Goal: Task Accomplishment & Management: Manage account settings

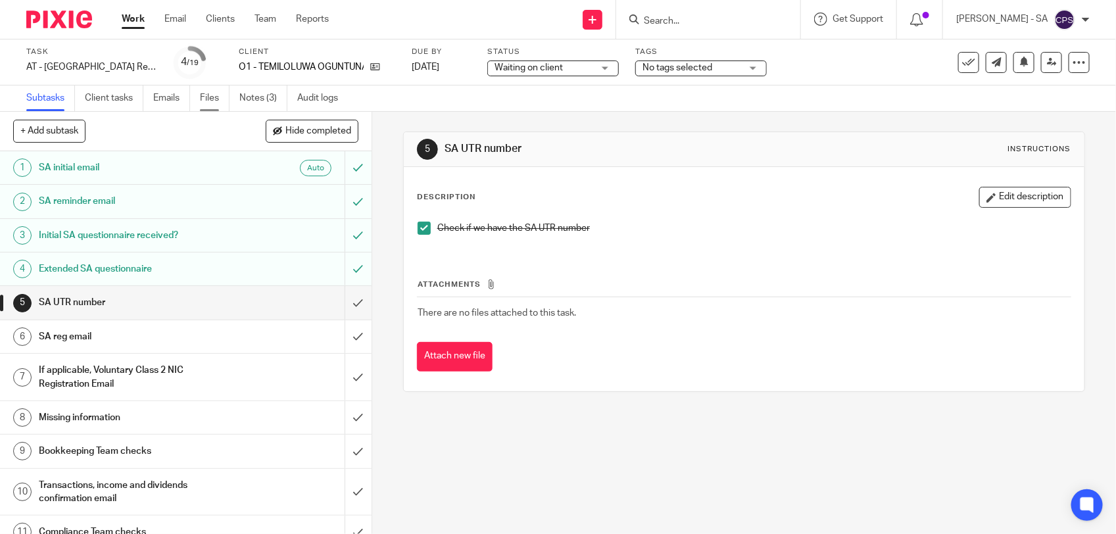
click at [214, 103] on link "Files" at bounding box center [215, 98] width 30 height 26
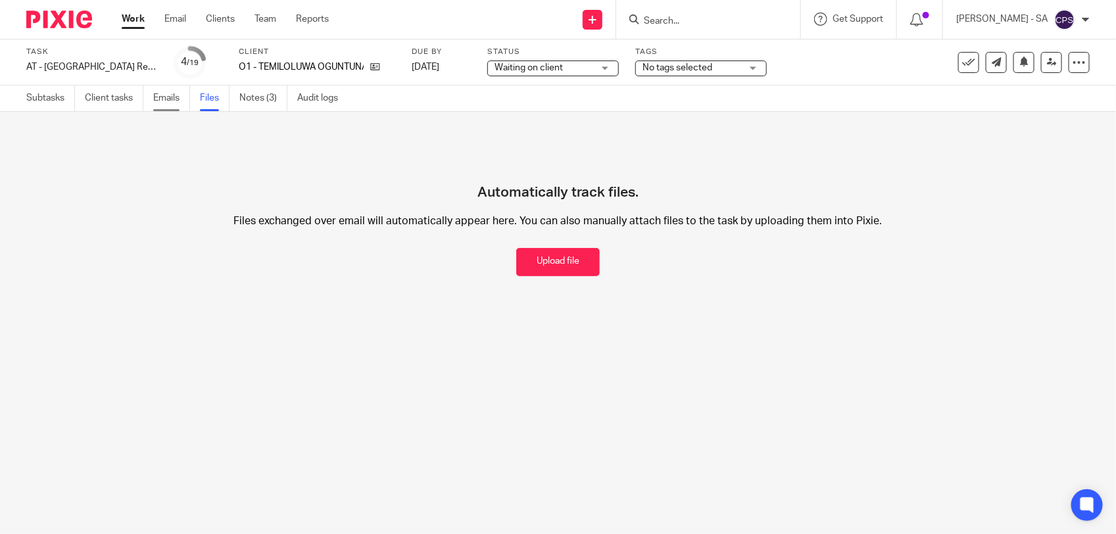
click at [156, 100] on link "Emails" at bounding box center [171, 98] width 37 height 26
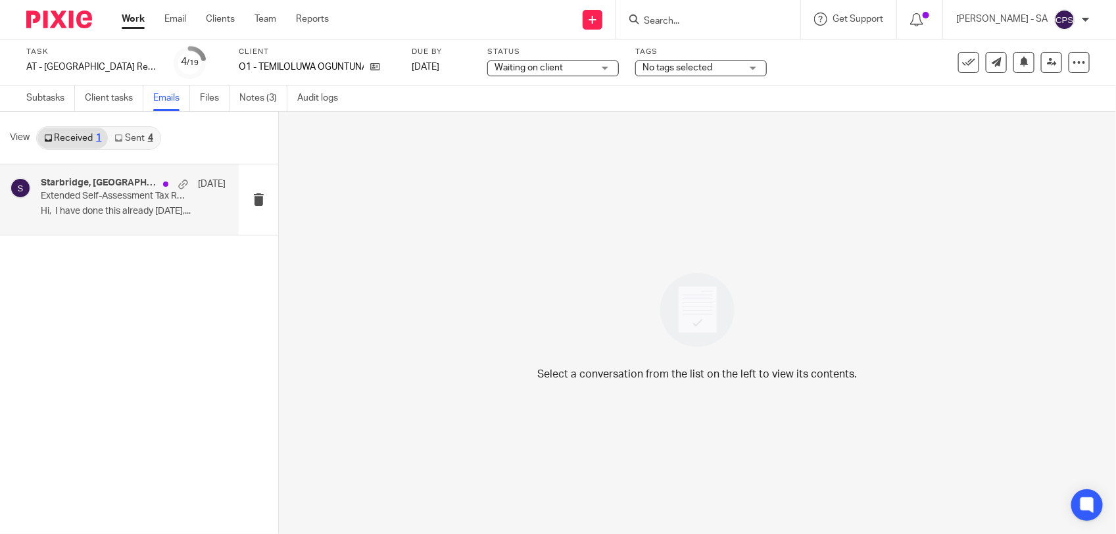
click at [112, 206] on p "Hi, I have done this already On Friday,..." at bounding box center [133, 211] width 185 height 11
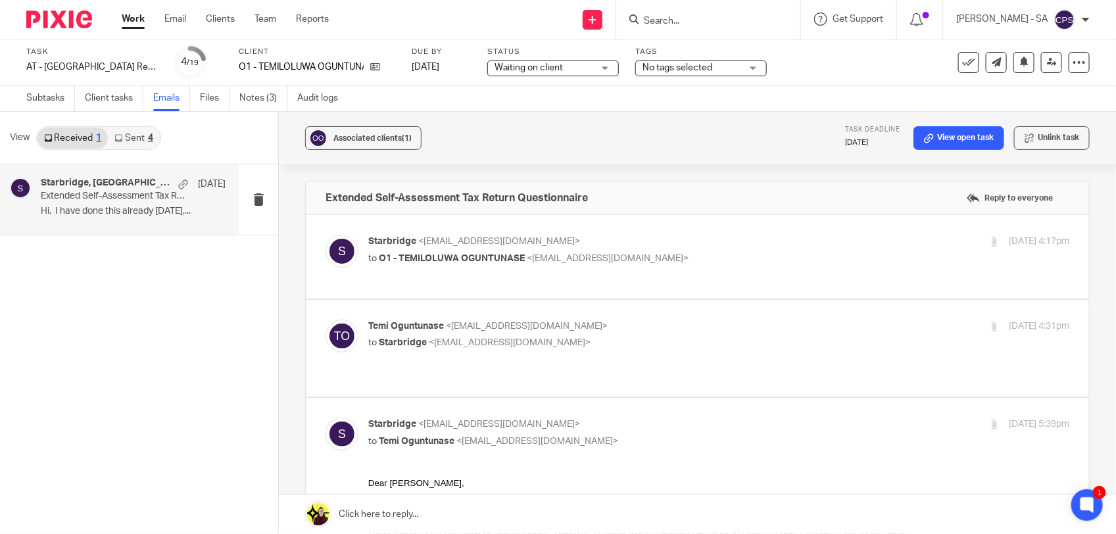
click at [640, 356] on div "Temi Oguntunase <oguntunase123@gmail.com> to Starbridge <info@starbridge.uk> 8 …" at bounding box center [697, 347] width 744 height 57
click at [649, 329] on p "Temi Oguntunase <oguntunase123@gmail.com>" at bounding box center [601, 326] width 467 height 14
checkbox input "true"
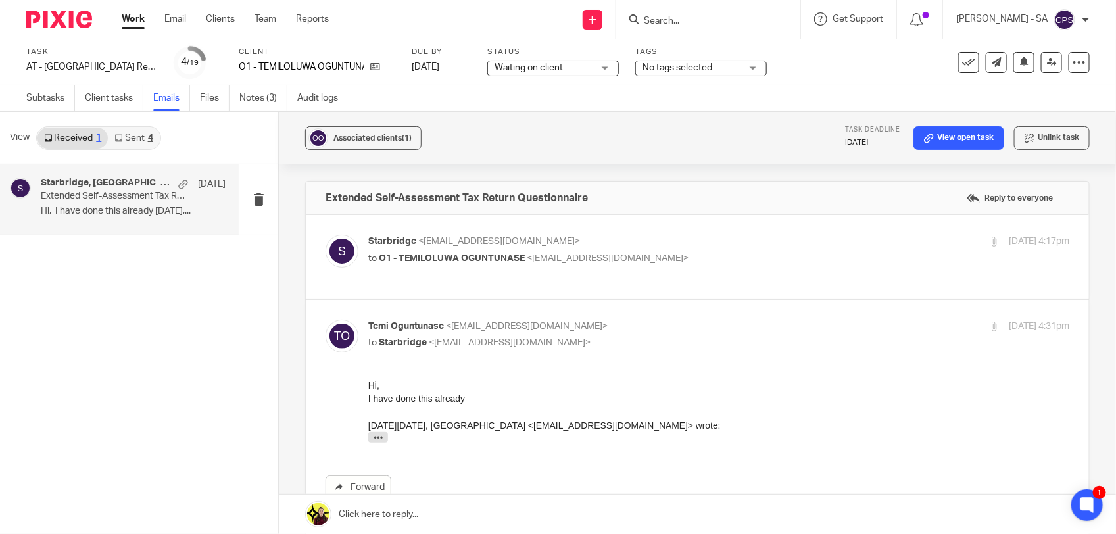
click at [656, 247] on p "Starbridge <info@starbridge.uk>" at bounding box center [601, 242] width 467 height 14
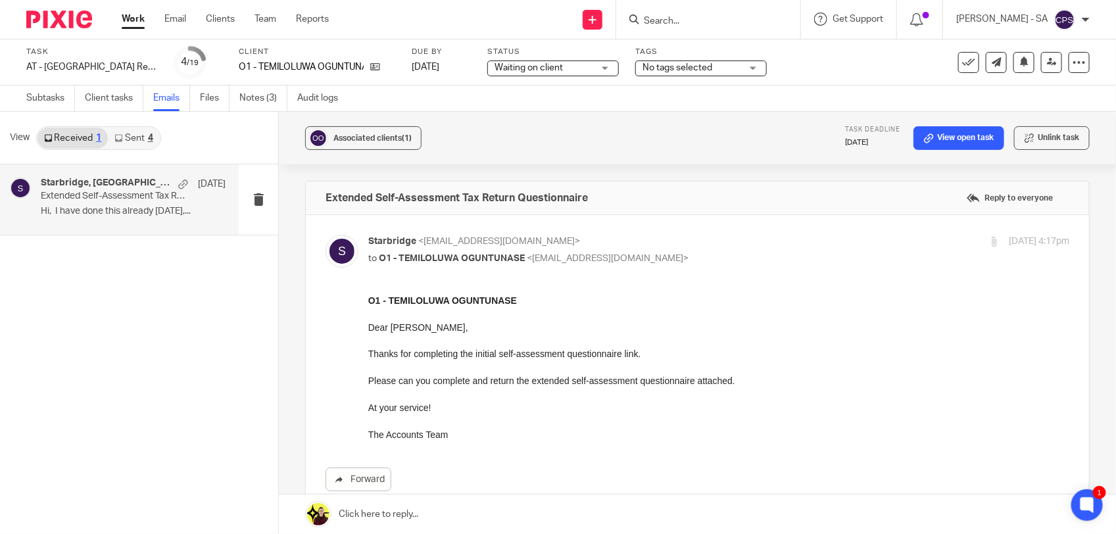
click at [720, 250] on div "Starbridge <info@starbridge.uk> to O1 - TEMILOLUWA OGUNTUNASE <oguntunase123@gm…" at bounding box center [601, 250] width 467 height 30
checkbox input "false"
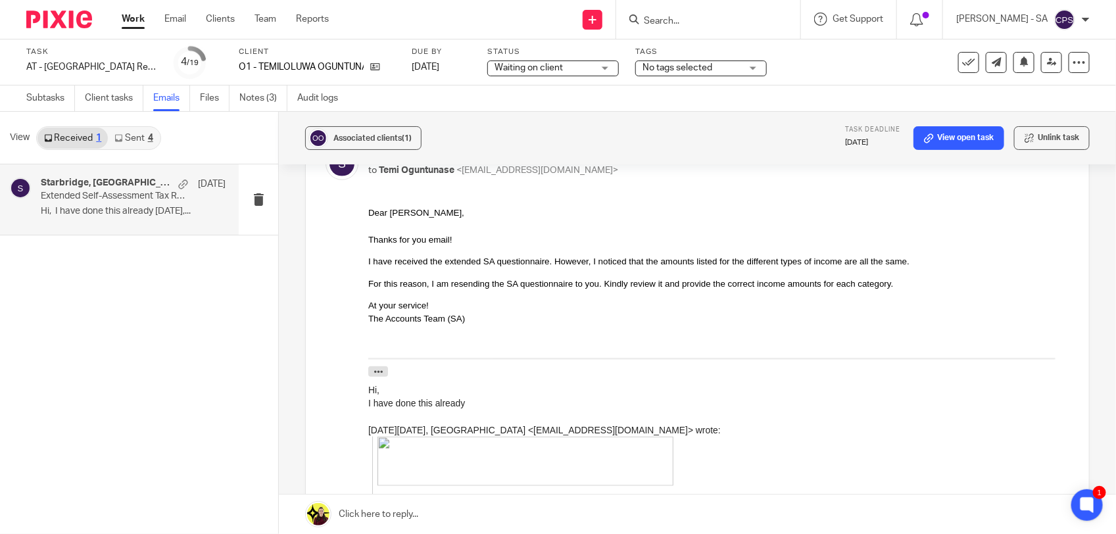
scroll to position [411, 0]
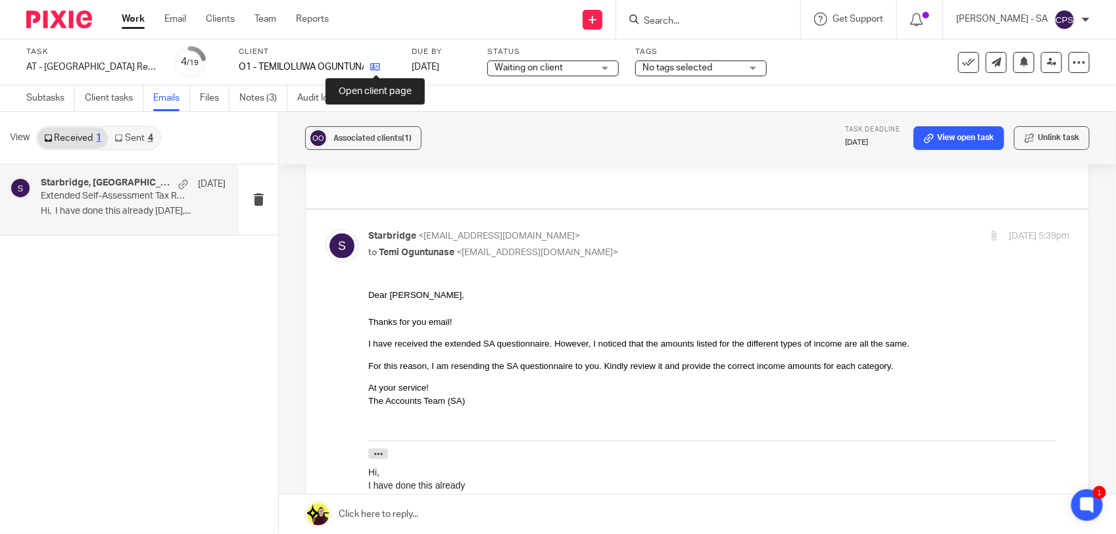
click at [373, 64] on icon at bounding box center [375, 67] width 10 height 10
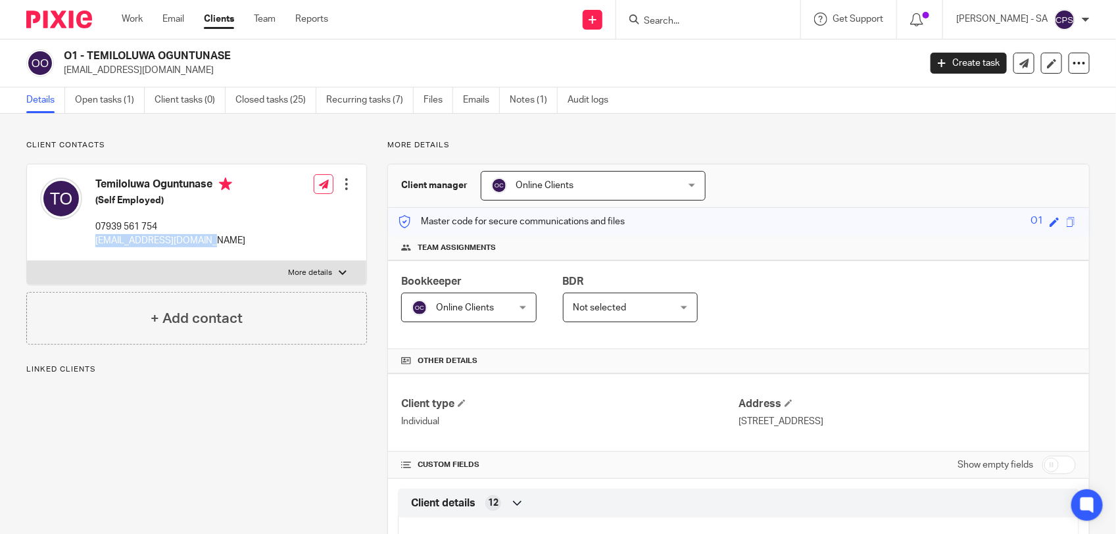
drag, startPoint x: 97, startPoint y: 240, endPoint x: 215, endPoint y: 243, distance: 118.4
click at [215, 243] on p "[EMAIL_ADDRESS][DOMAIN_NAME]" at bounding box center [170, 240] width 150 height 13
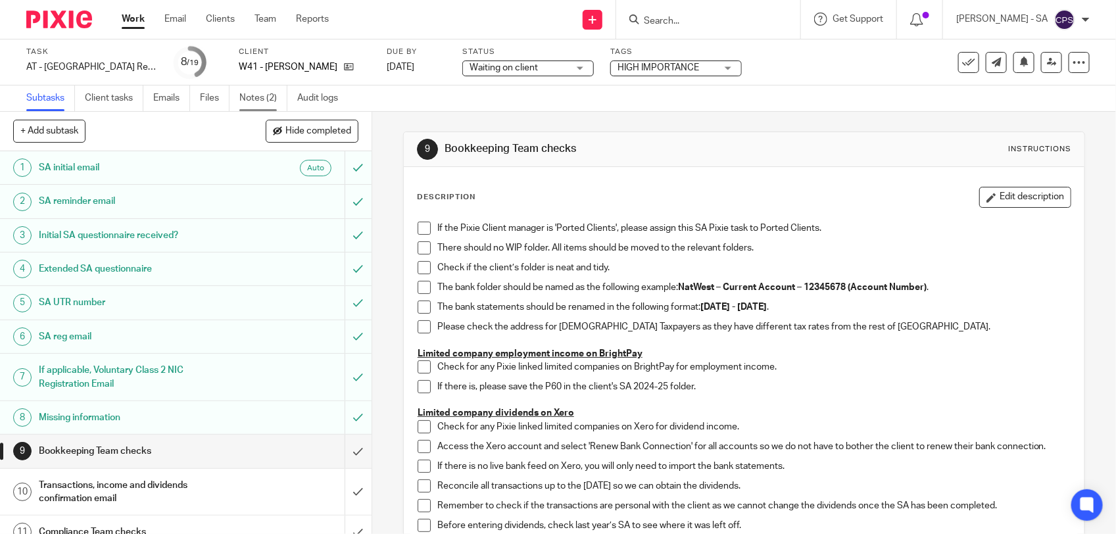
click at [255, 93] on link "Notes (2)" at bounding box center [263, 98] width 48 height 26
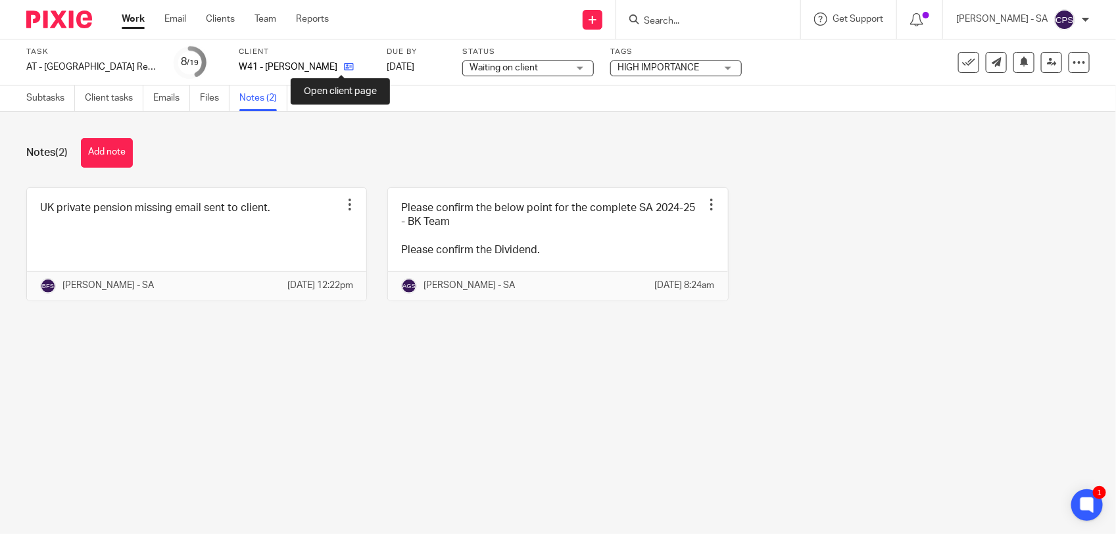
click at [344, 67] on icon at bounding box center [349, 67] width 10 height 10
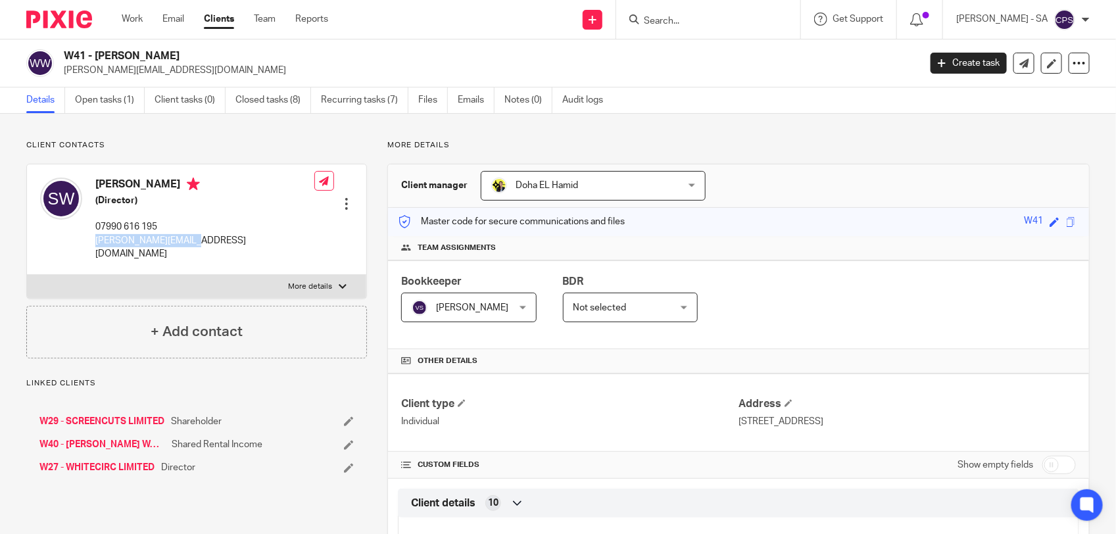
drag, startPoint x: 95, startPoint y: 240, endPoint x: 207, endPoint y: 237, distance: 111.8
click at [207, 237] on div "Stuart White (Director) 07990 616 195 stuart@whitecirc.com Edit contact Create …" at bounding box center [196, 219] width 339 height 110
copy p "stuart@whitecirc.com"
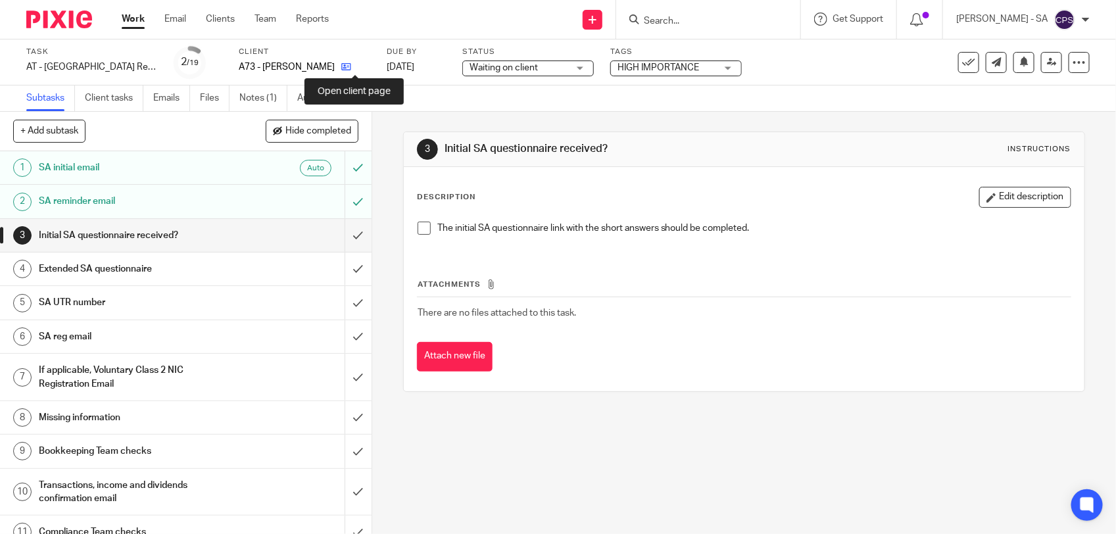
click at [351, 66] on icon at bounding box center [346, 67] width 10 height 10
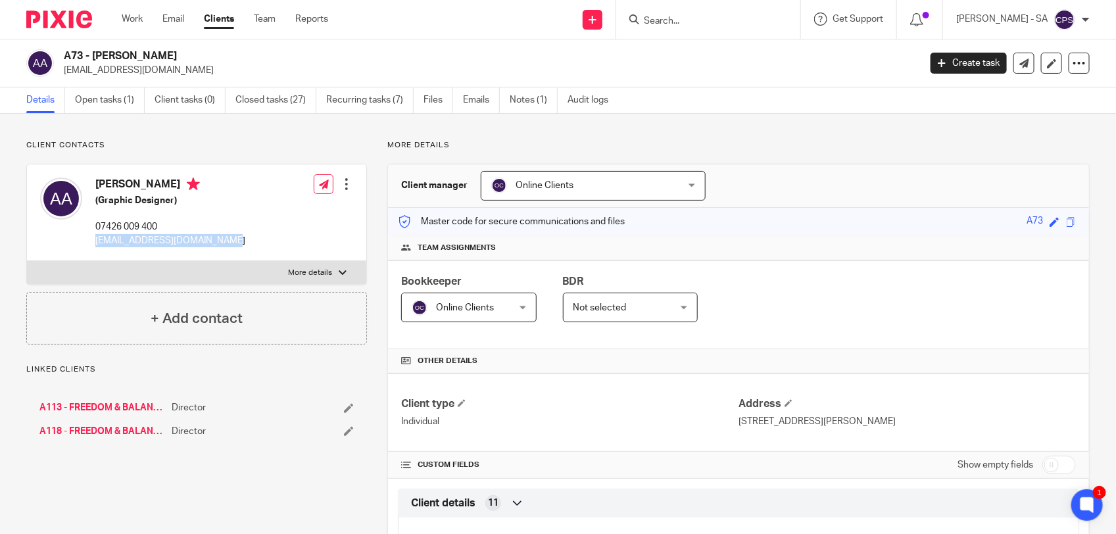
drag, startPoint x: 96, startPoint y: 241, endPoint x: 231, endPoint y: 239, distance: 135.4
click at [231, 239] on div "Andre Anderson (Graphic Designer) 07426 009 400 freedomandbalance@gmail.com Edi…" at bounding box center [196, 212] width 339 height 97
copy p "[EMAIL_ADDRESS][DOMAIN_NAME]"
click at [93, 103] on link "Open tasks (1)" at bounding box center [110, 100] width 70 height 26
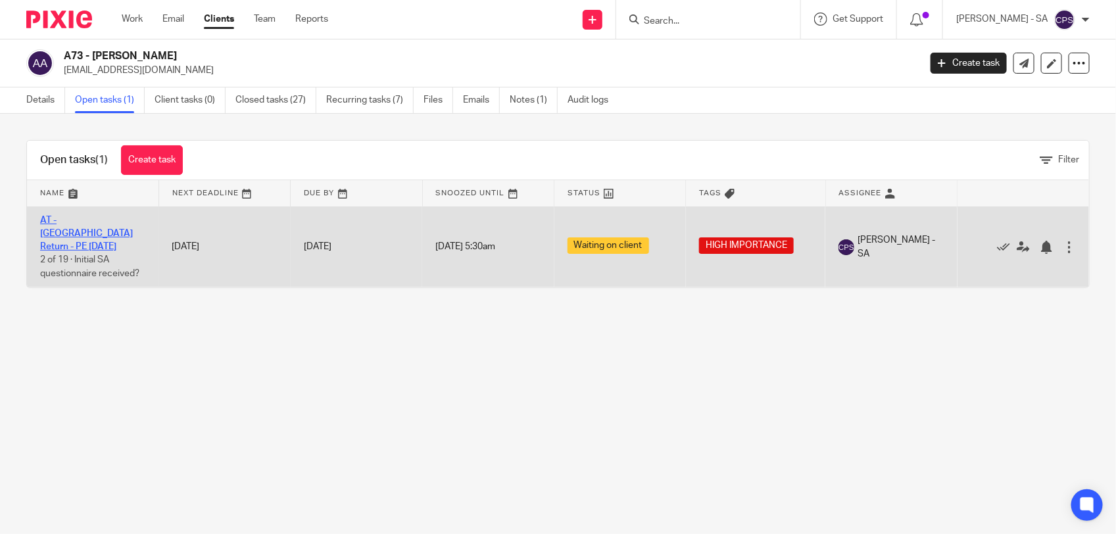
click at [97, 221] on link "AT - [GEOGRAPHIC_DATA] Return - PE [DATE]" at bounding box center [86, 234] width 93 height 36
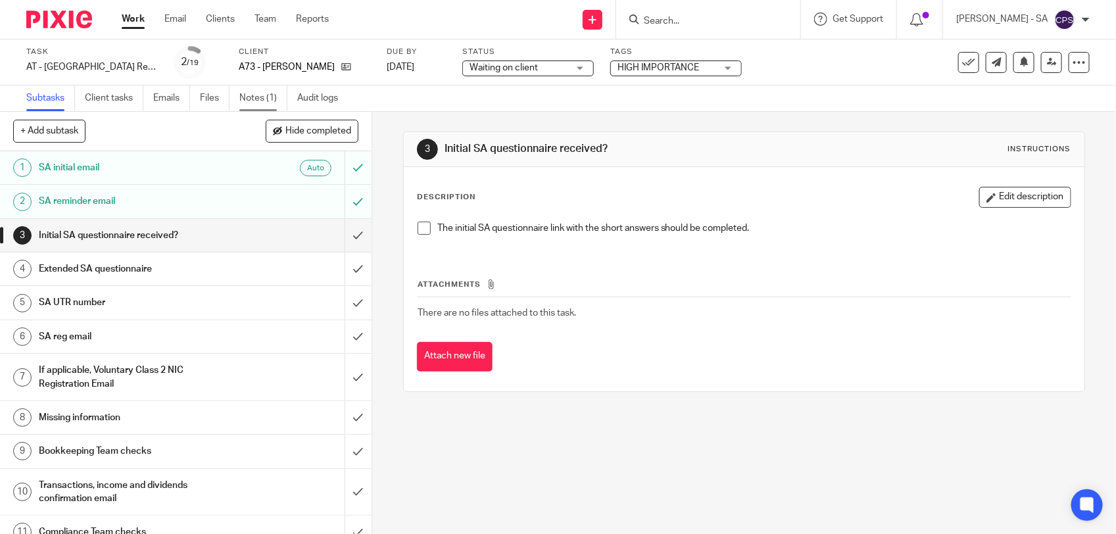
click at [258, 103] on link "Notes (1)" at bounding box center [263, 98] width 48 height 26
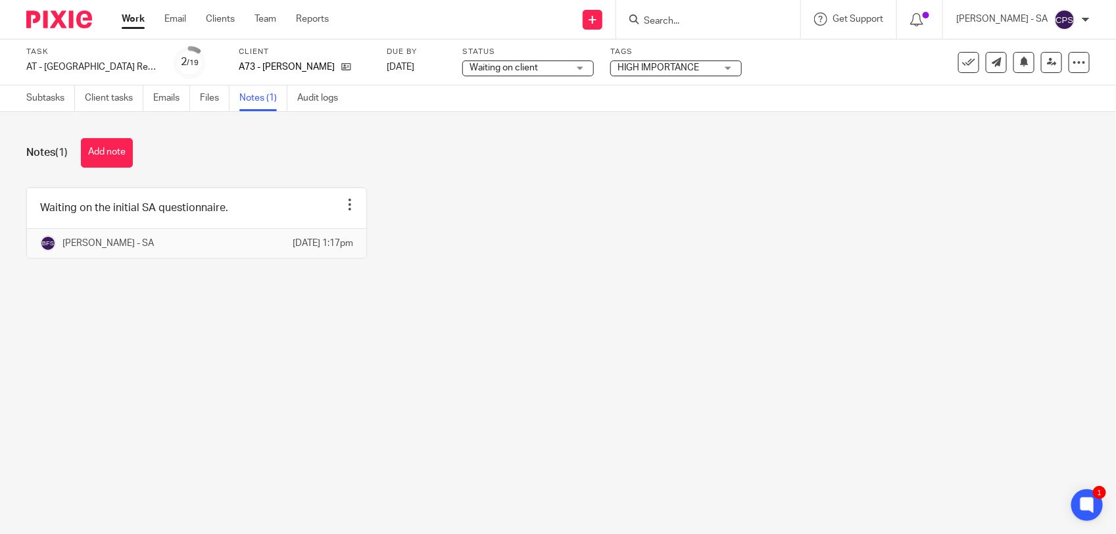
click at [669, 16] on input "Search" at bounding box center [701, 22] width 118 height 12
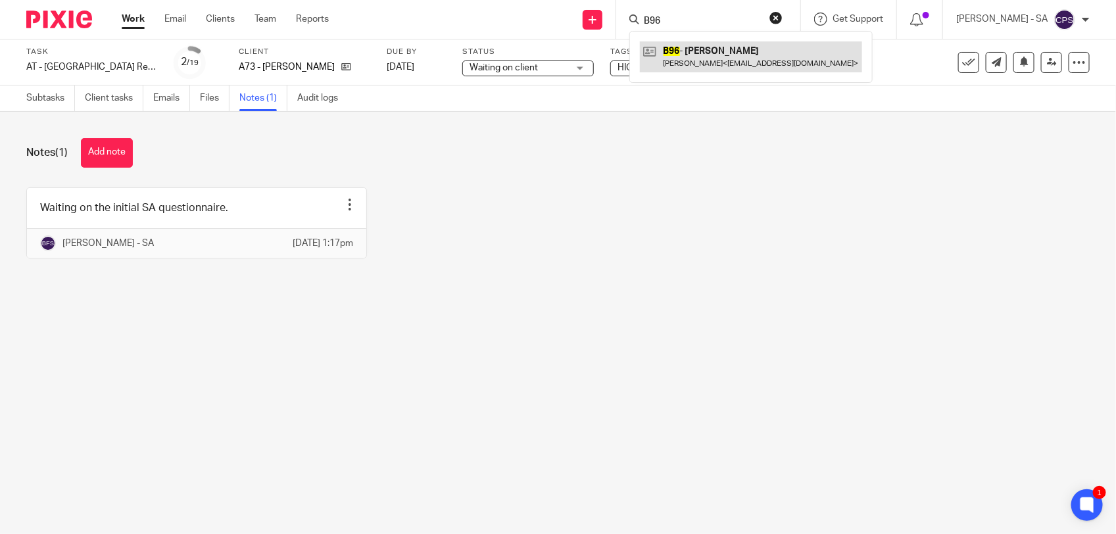
type input "B96"
click at [740, 70] on link at bounding box center [751, 56] width 222 height 30
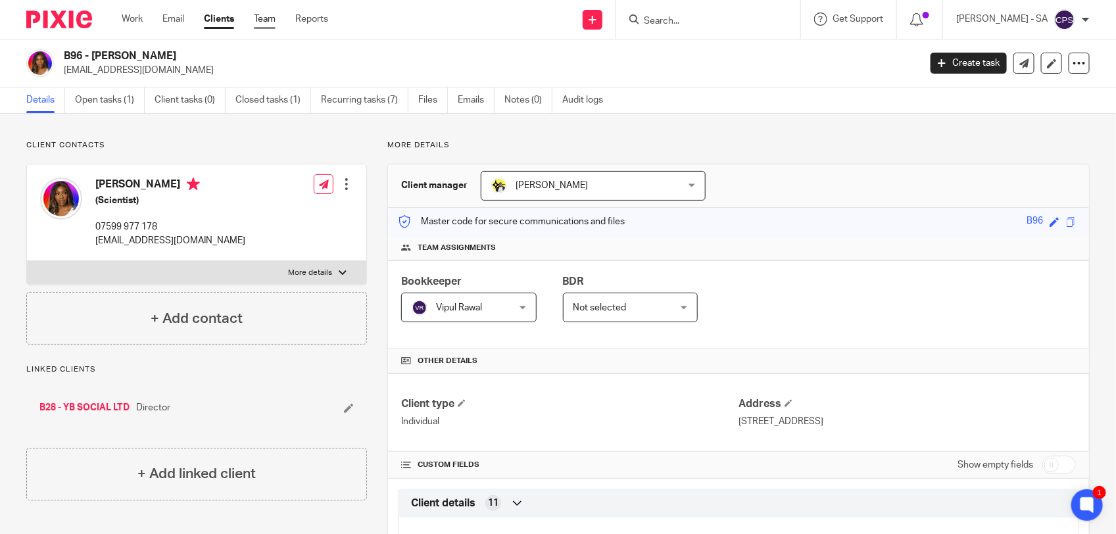
click at [267, 16] on link "Team" at bounding box center [265, 18] width 22 height 13
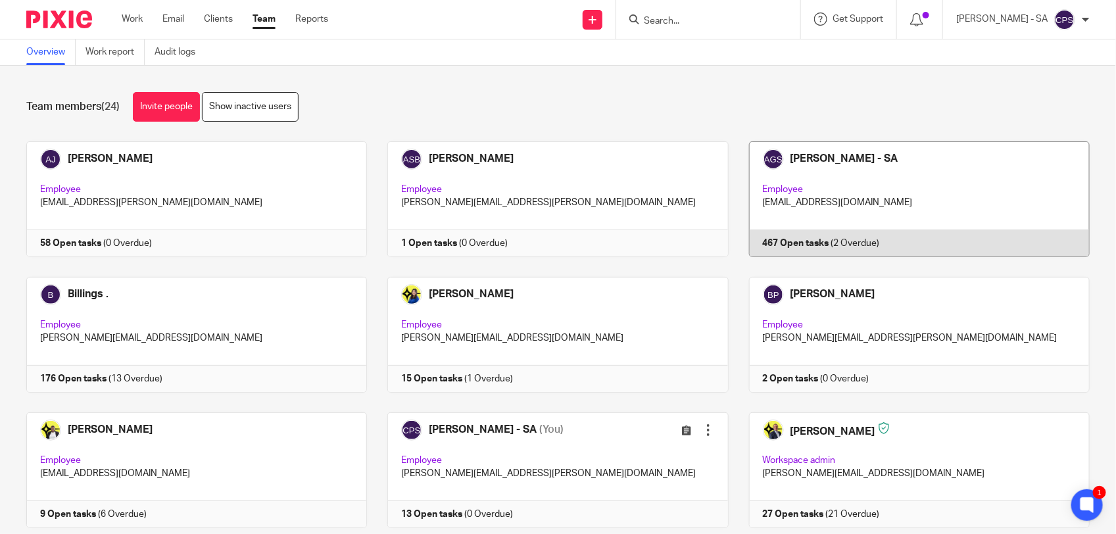
click at [888, 181] on link at bounding box center [908, 199] width 361 height 116
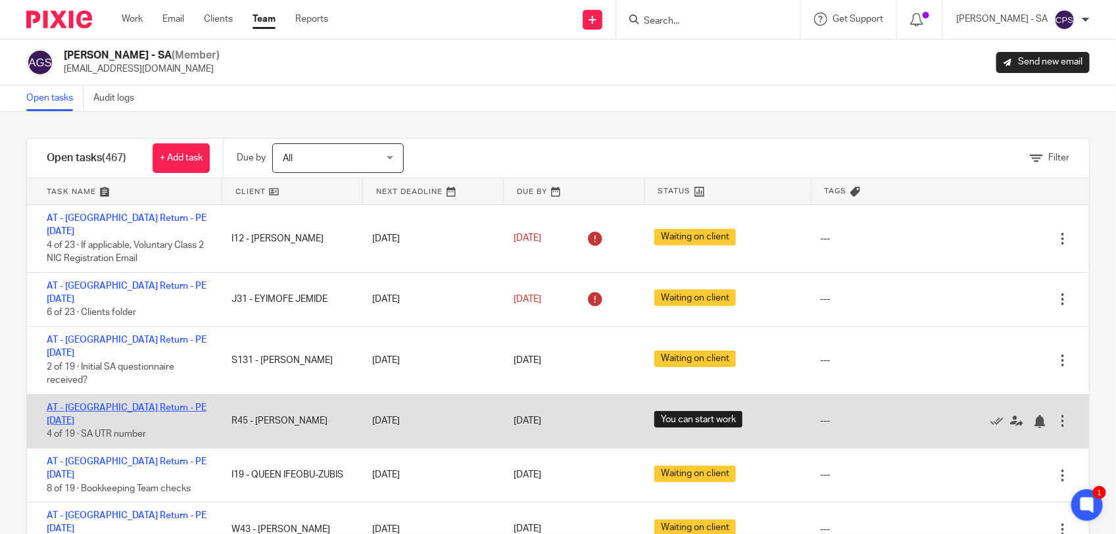
click at [137, 403] on link "AT - [GEOGRAPHIC_DATA] Return - PE [DATE]" at bounding box center [127, 414] width 160 height 22
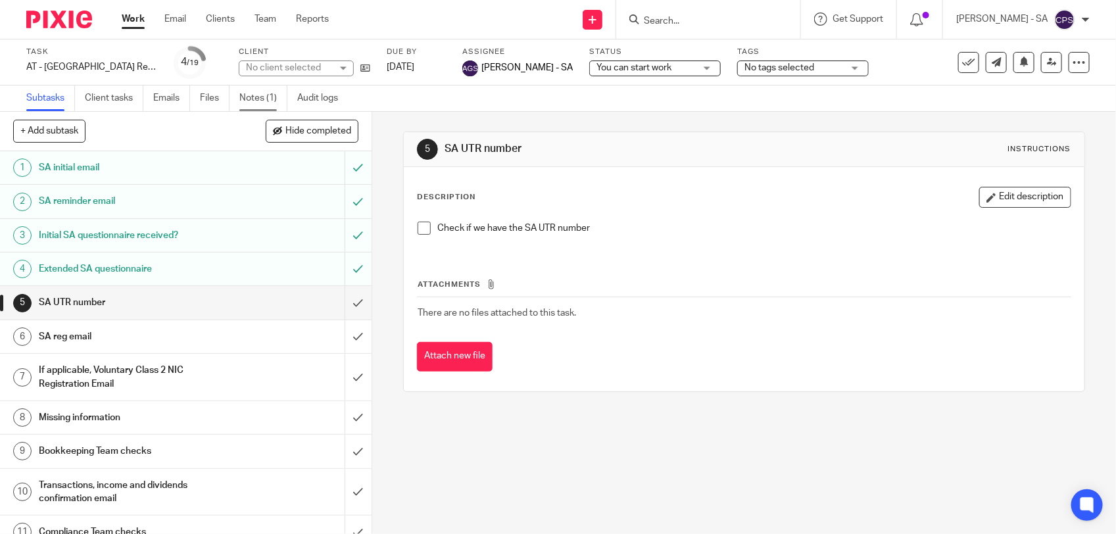
click at [255, 99] on link "Notes (1)" at bounding box center [263, 98] width 48 height 26
click at [256, 99] on link "Notes (1)" at bounding box center [263, 98] width 48 height 26
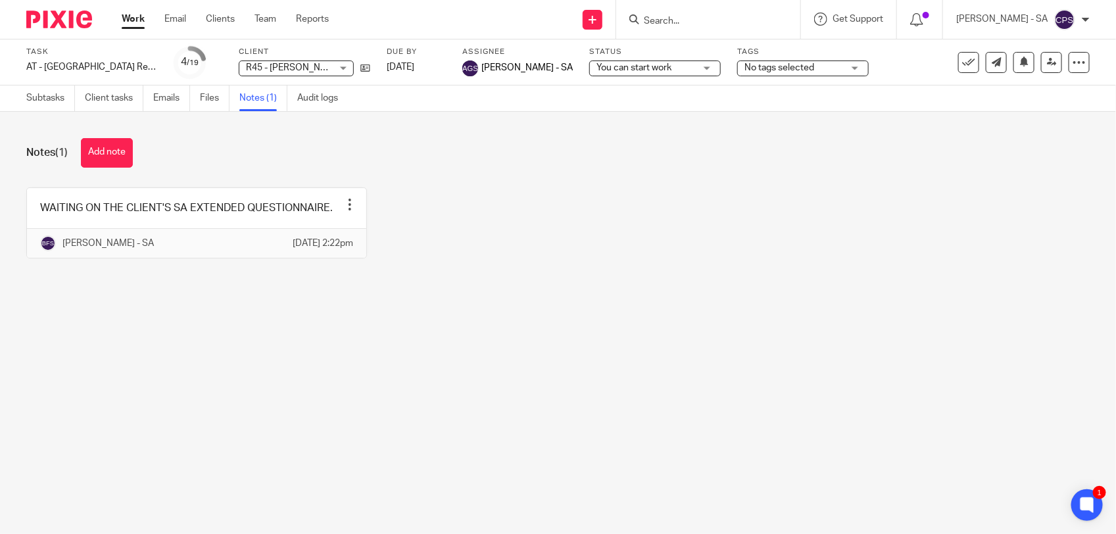
click at [695, 23] on input "Search" at bounding box center [701, 22] width 118 height 12
paste input "Bliss Psychotherapy"
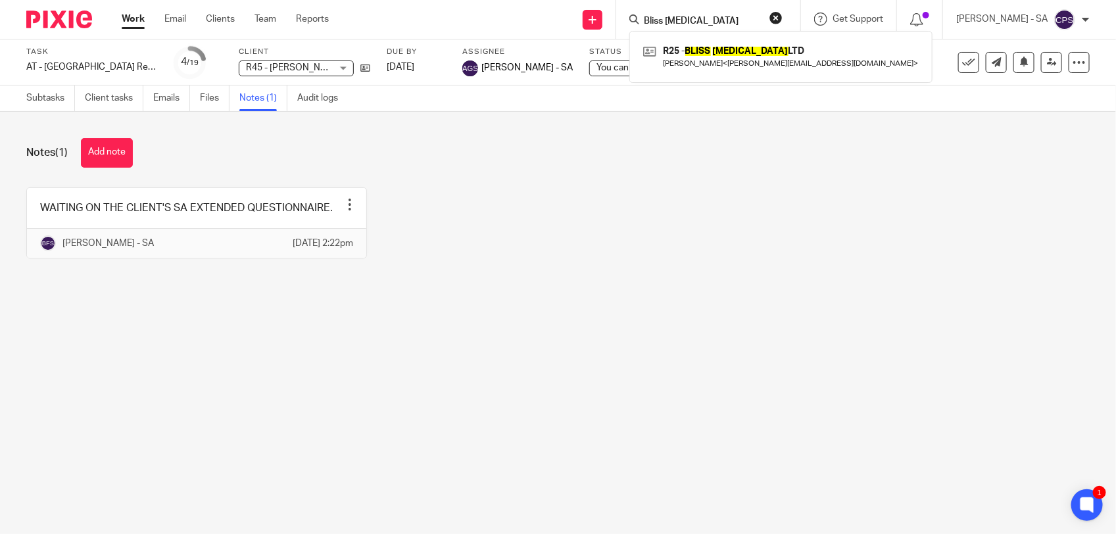
type input "Bliss Psychotherapy"
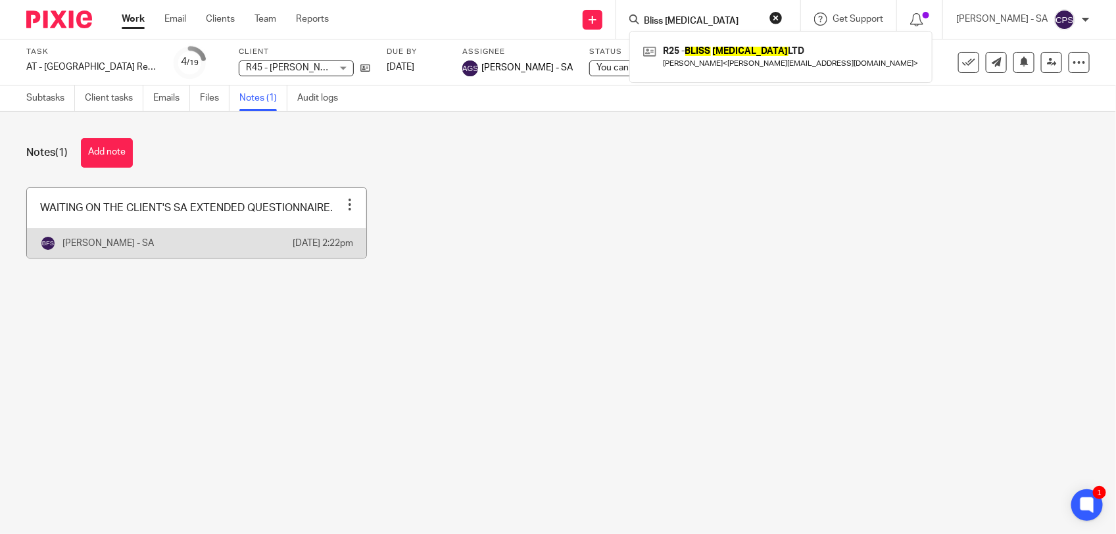
click at [199, 218] on link at bounding box center [196, 223] width 339 height 70
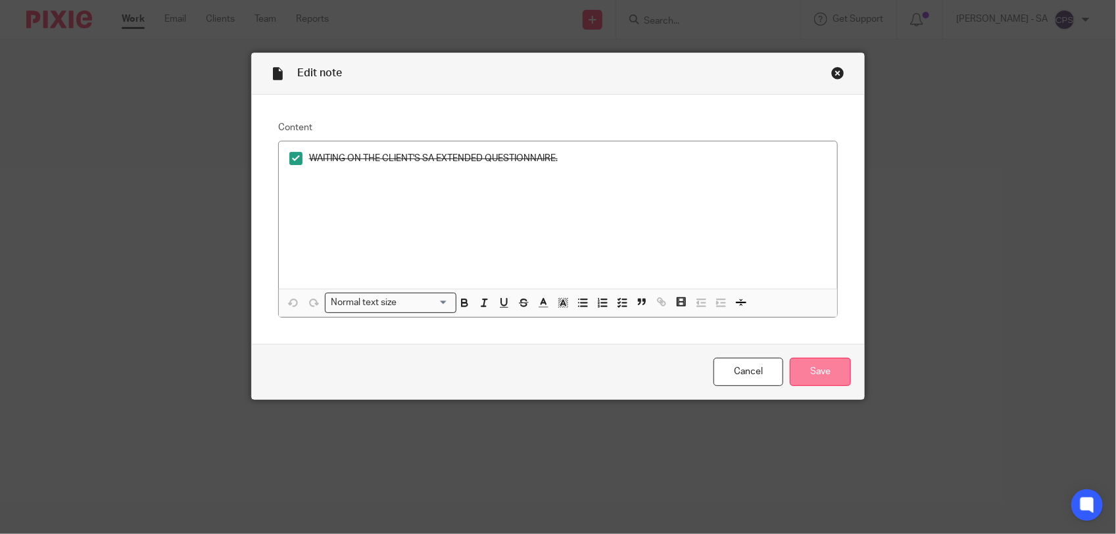
click at [820, 373] on input "Save" at bounding box center [820, 372] width 61 height 28
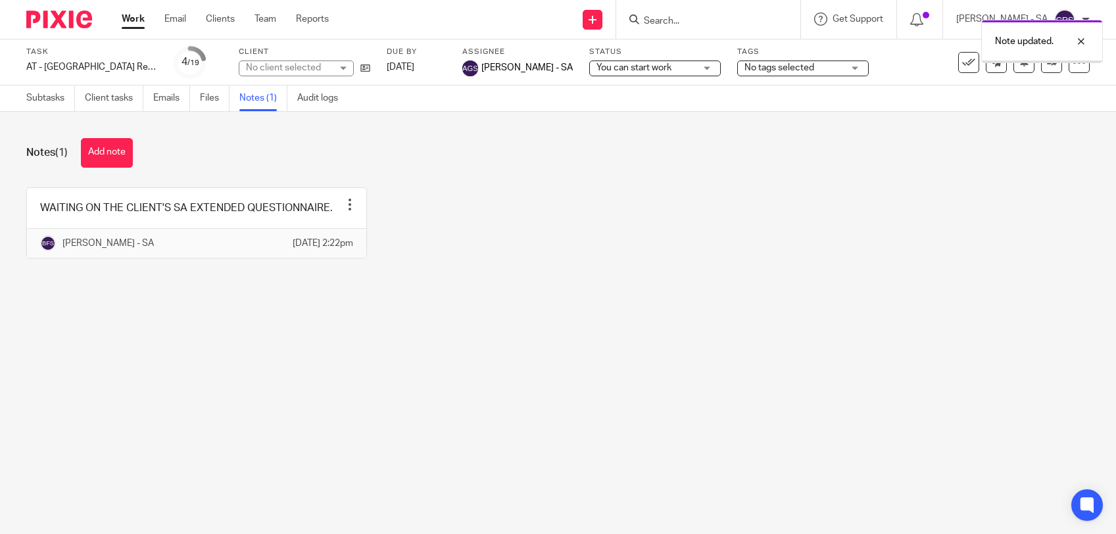
click at [102, 153] on button "Add note" at bounding box center [107, 153] width 52 height 30
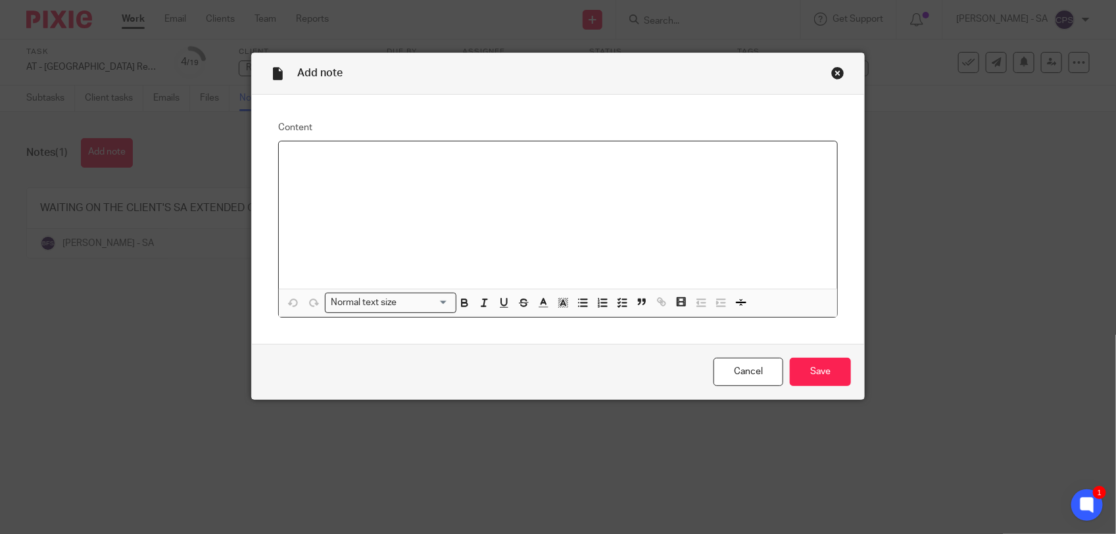
click at [309, 165] on p at bounding box center [557, 158] width 537 height 13
click at [580, 158] on p "Please confirm the below point for the complete SA 2024-25 - BK Team Please con…" at bounding box center [557, 158] width 537 height 13
click at [618, 302] on polyline "button" at bounding box center [619, 302] width 2 height 1
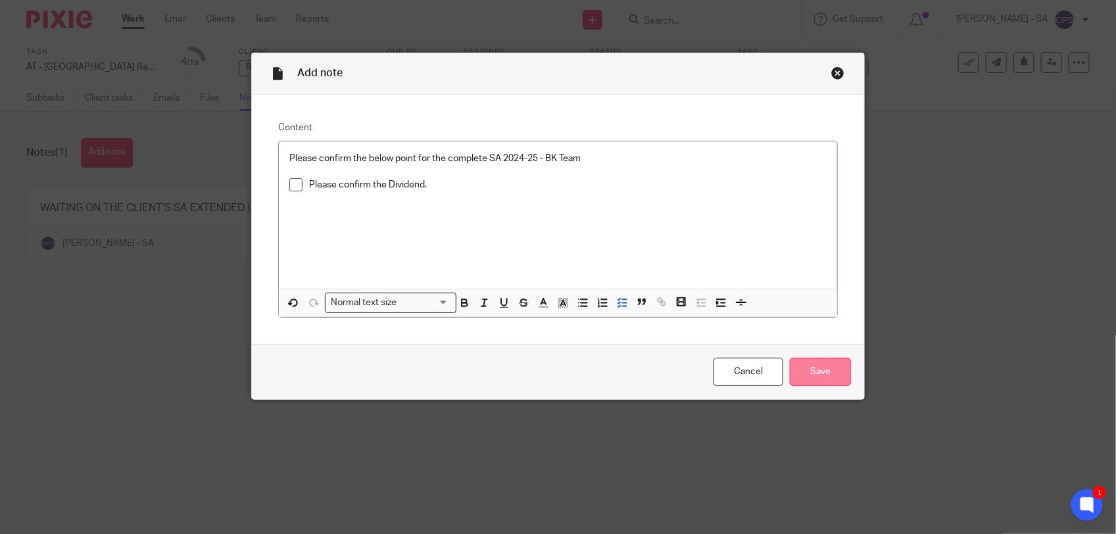
click at [797, 372] on input "Save" at bounding box center [820, 372] width 61 height 28
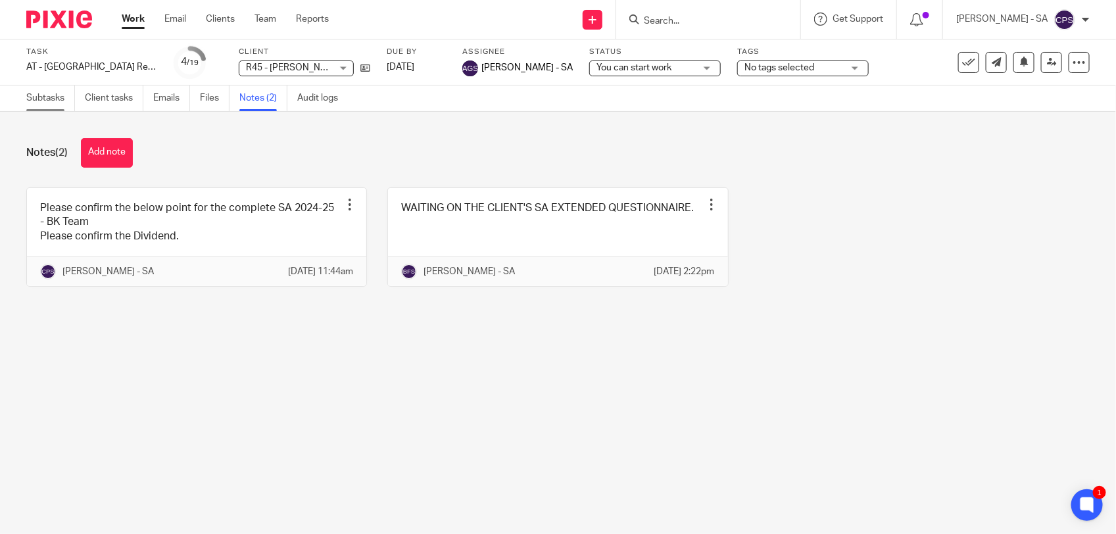
click at [43, 101] on link "Subtasks" at bounding box center [50, 98] width 49 height 26
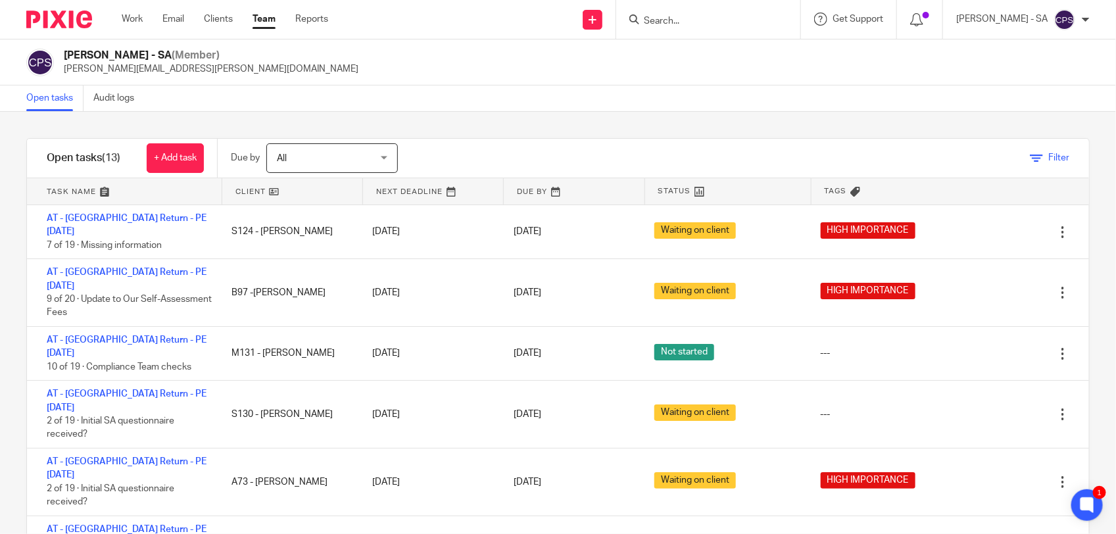
click at [1029, 155] on link "Filter" at bounding box center [1048, 157] width 39 height 9
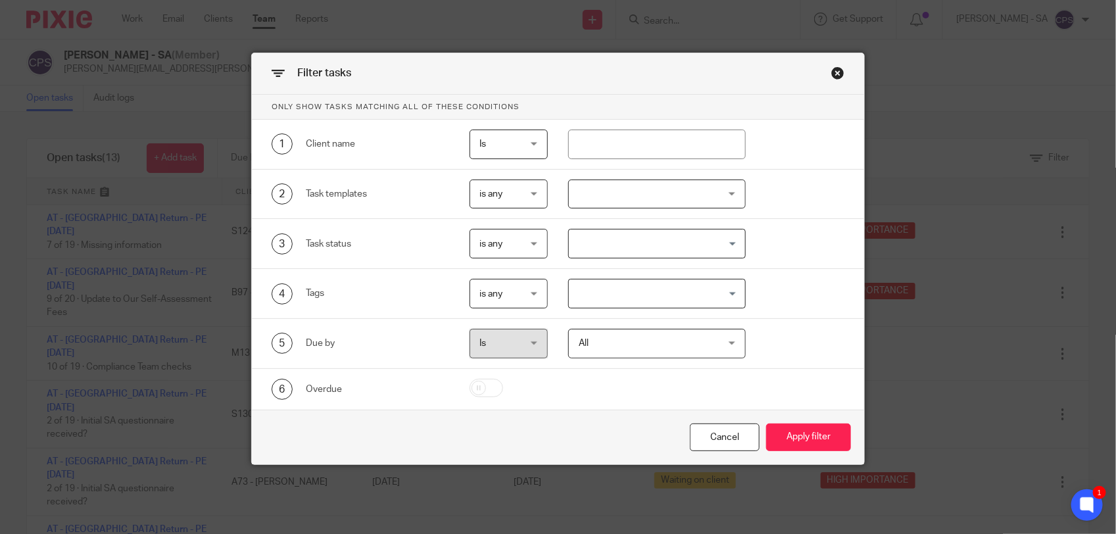
click at [642, 286] on input "Search for option" at bounding box center [654, 293] width 168 height 23
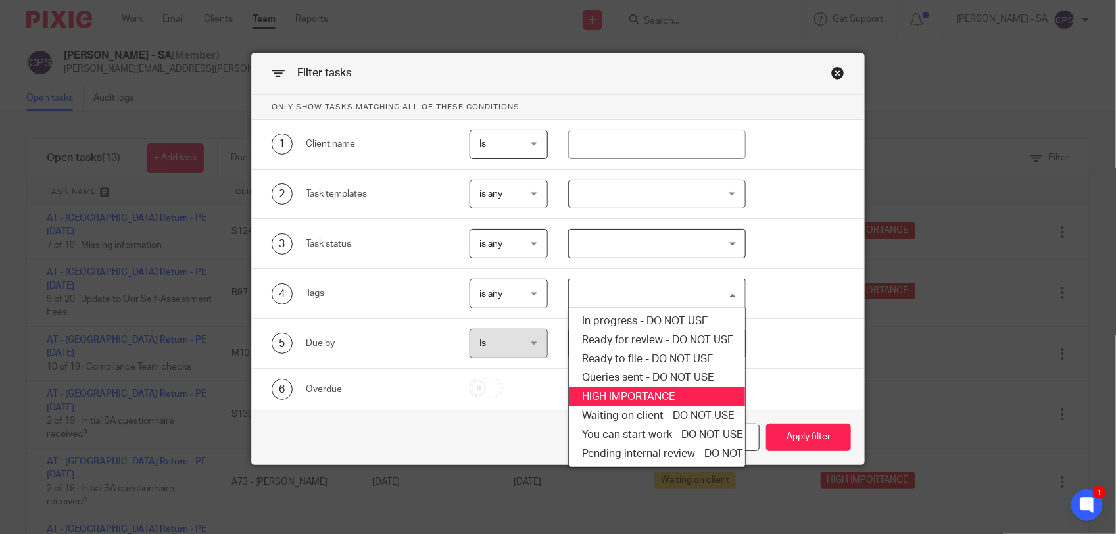
click at [626, 392] on li "HIGH IMPORTANCE" at bounding box center [657, 396] width 176 height 19
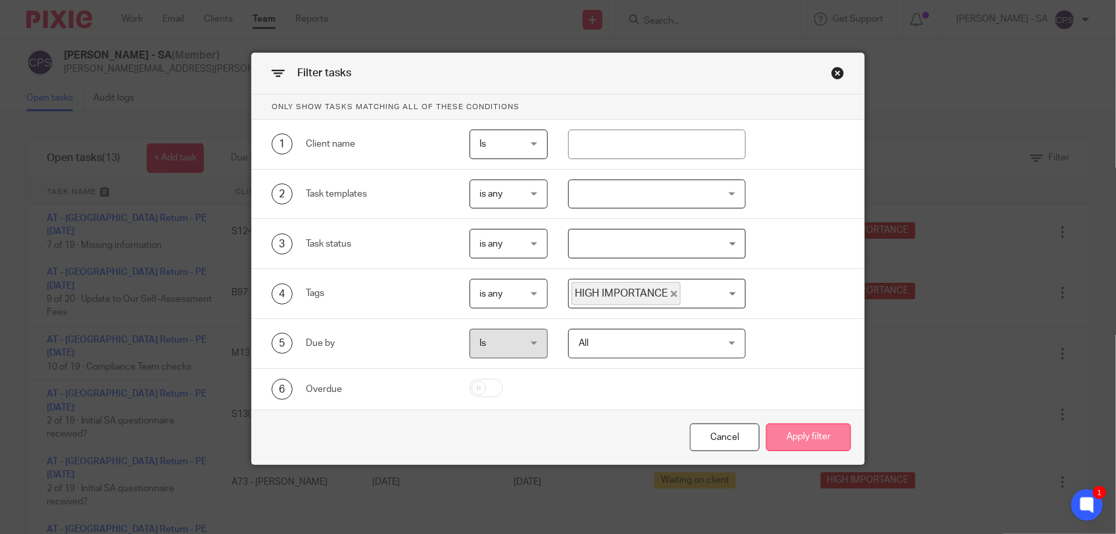
click at [777, 433] on button "Apply filter" at bounding box center [808, 437] width 85 height 28
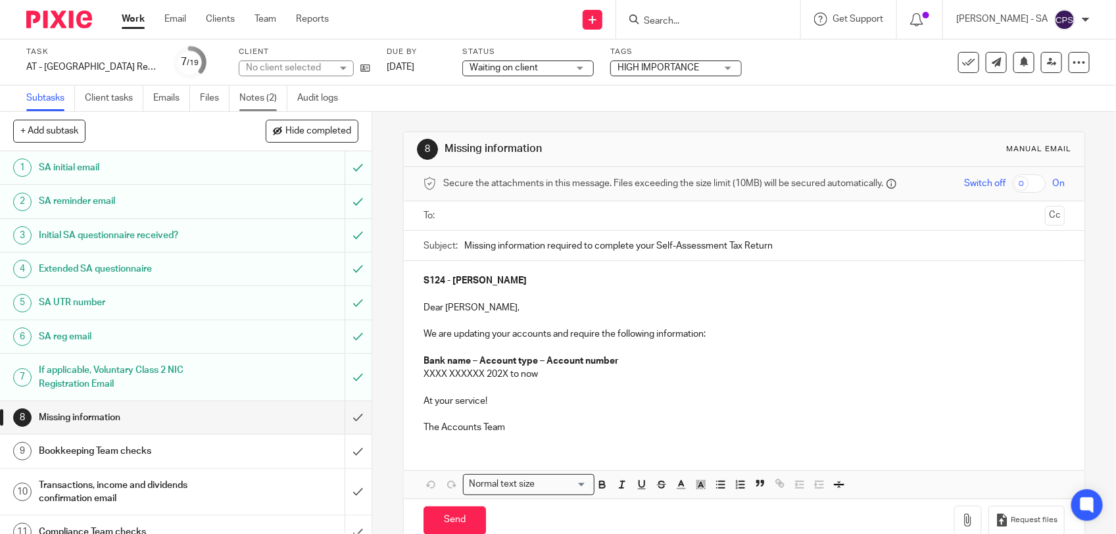
click at [252, 97] on link "Notes (2)" at bounding box center [263, 98] width 48 height 26
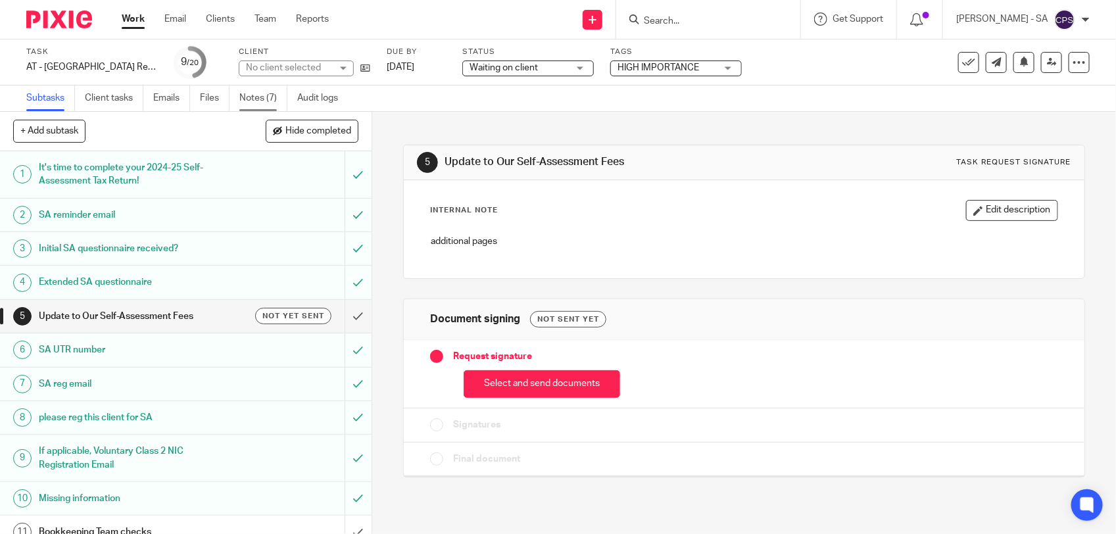
drag, startPoint x: 0, startPoint y: 0, endPoint x: 256, endPoint y: 95, distance: 273.5
click at [256, 95] on link "Notes (7)" at bounding box center [263, 98] width 48 height 26
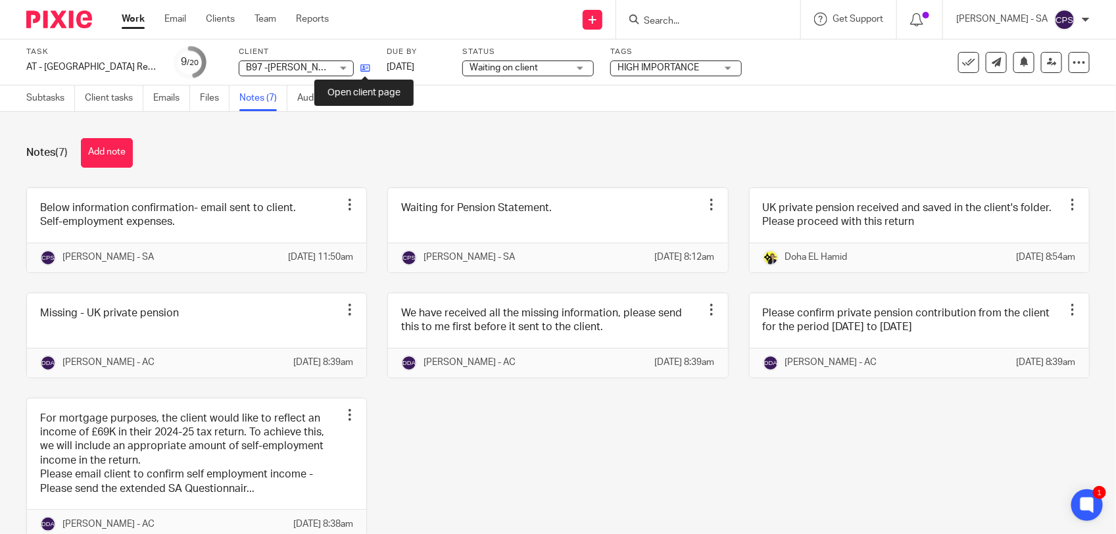
click at [362, 69] on icon at bounding box center [365, 68] width 10 height 10
click at [168, 99] on link "Emails" at bounding box center [171, 98] width 37 height 26
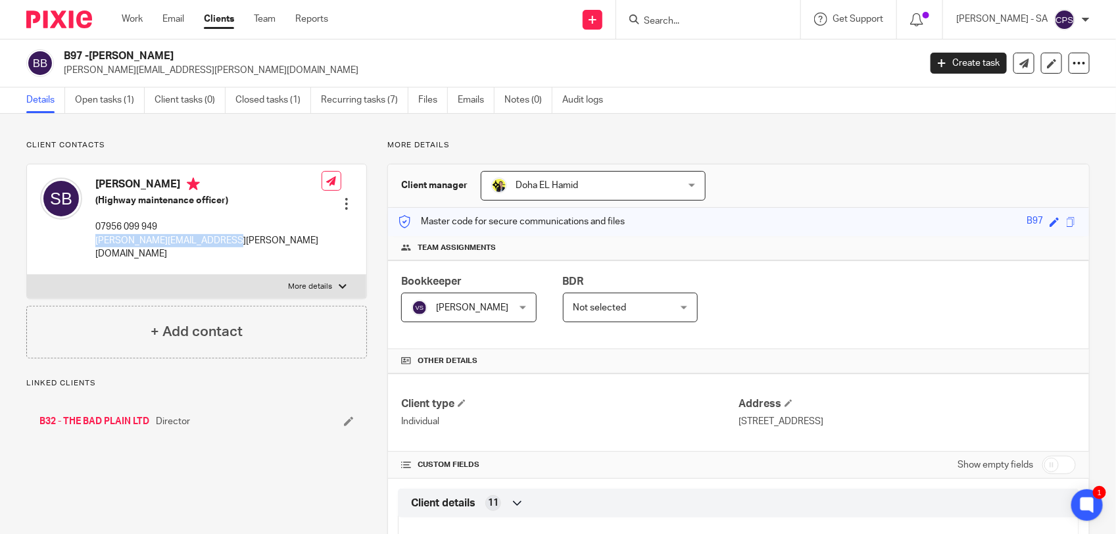
drag, startPoint x: 95, startPoint y: 241, endPoint x: 217, endPoint y: 240, distance: 121.6
click at [217, 240] on p "stephan.bignall@outlook.com" at bounding box center [208, 247] width 226 height 27
